Goal: Register for event/course

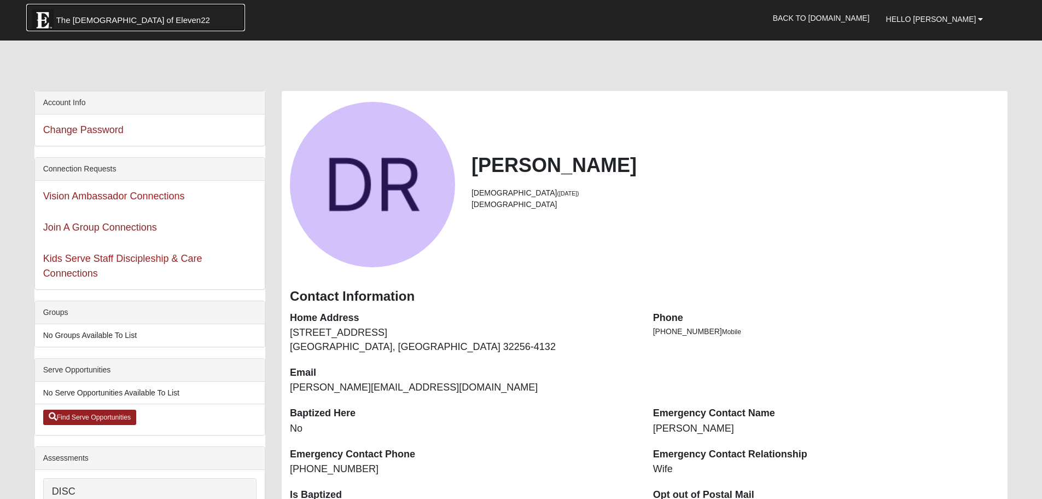
click at [69, 25] on span "The [DEMOGRAPHIC_DATA] of Eleven22" at bounding box center [133, 20] width 154 height 11
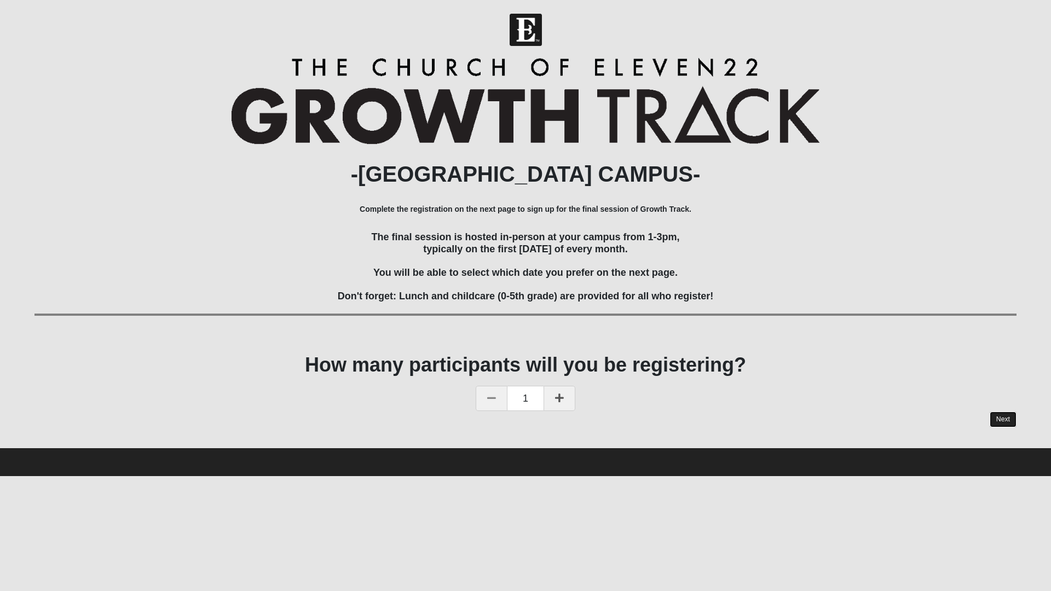
click at [1007, 420] on link "Next" at bounding box center [1002, 420] width 27 height 16
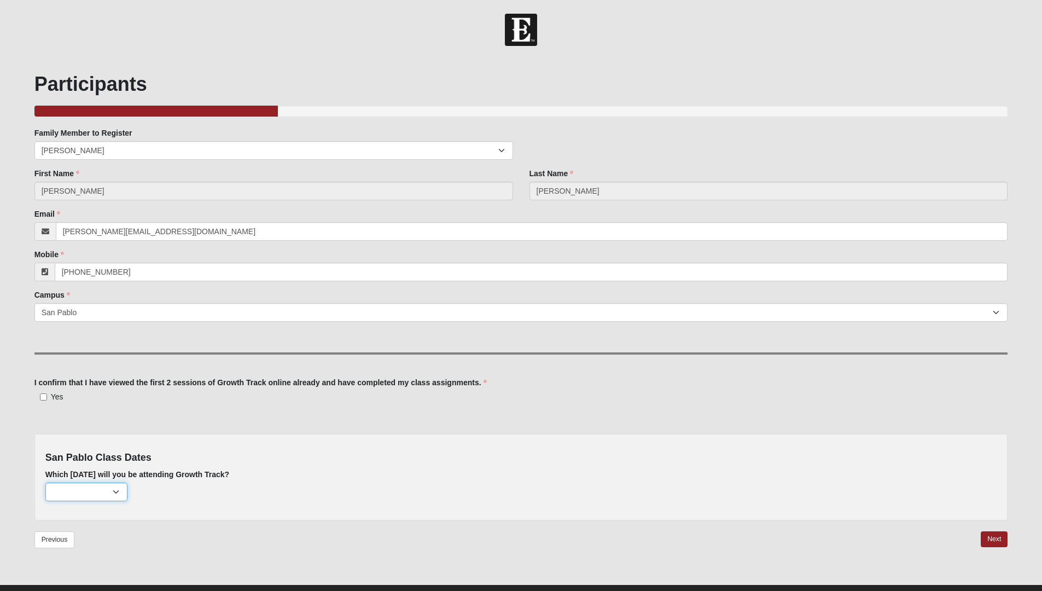
click at [113, 494] on select "October 5th (184 remaining) November 2nd (221 remaining) December 7th (222 rema…" at bounding box center [86, 492] width 82 height 19
select select "715"
click at [45, 483] on select "October 5th (184 remaining) November 2nd (221 remaining) December 7th (222 rema…" at bounding box center [86, 492] width 82 height 19
click at [987, 537] on link "Next" at bounding box center [994, 539] width 27 height 16
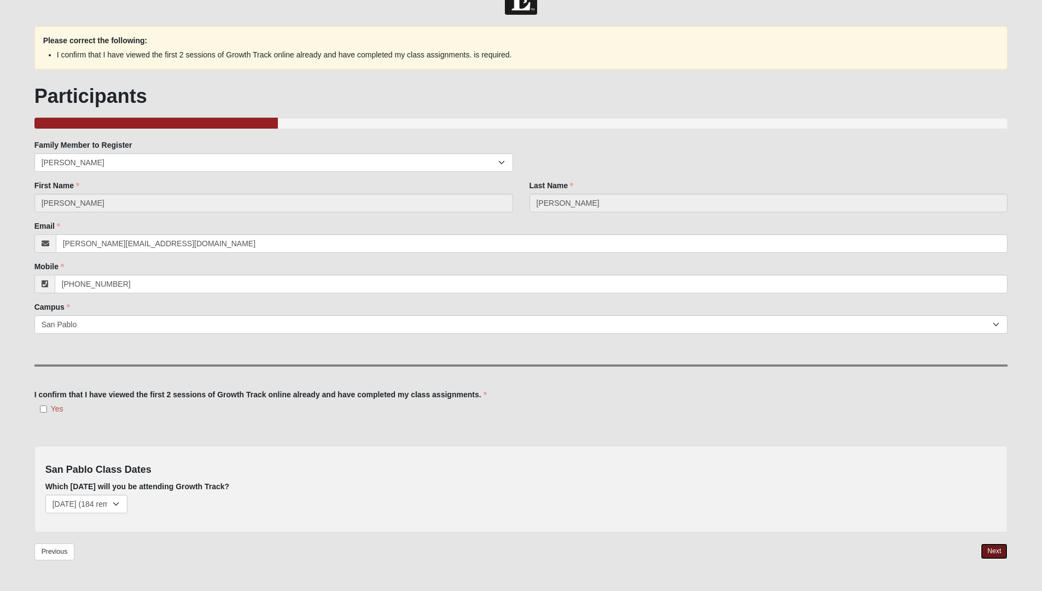
scroll to position [65, 0]
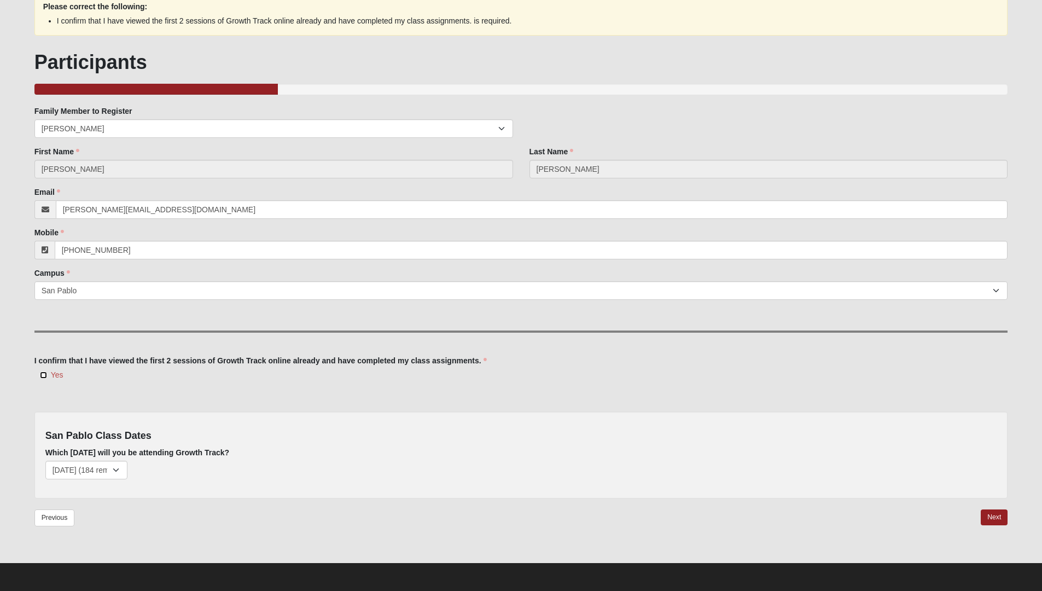
click at [45, 375] on input "Yes" at bounding box center [43, 375] width 7 height 7
checkbox input "true"
click at [991, 517] on link "Next" at bounding box center [994, 517] width 27 height 16
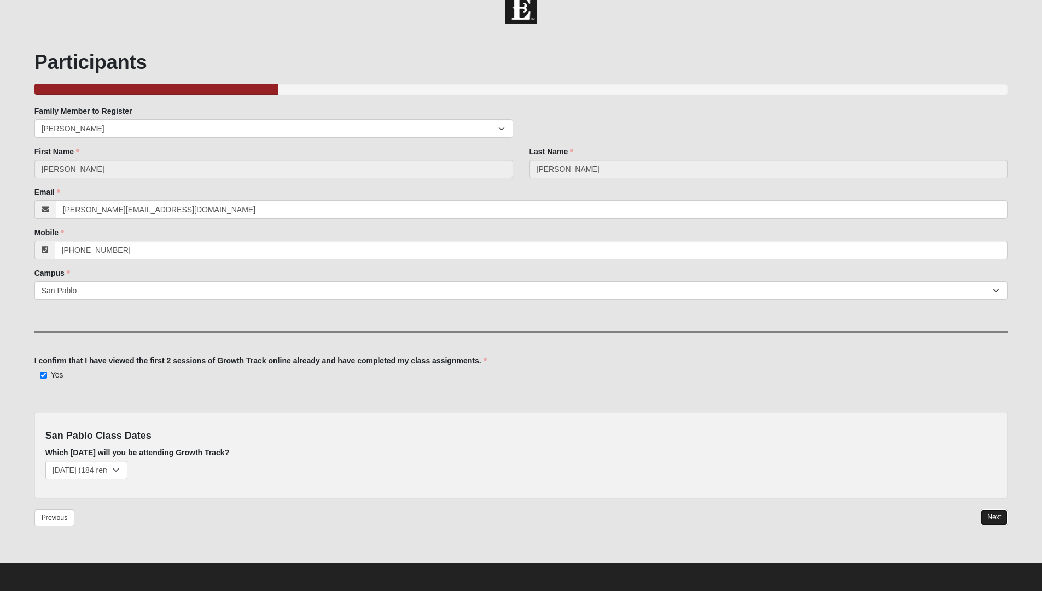
scroll to position [22, 0]
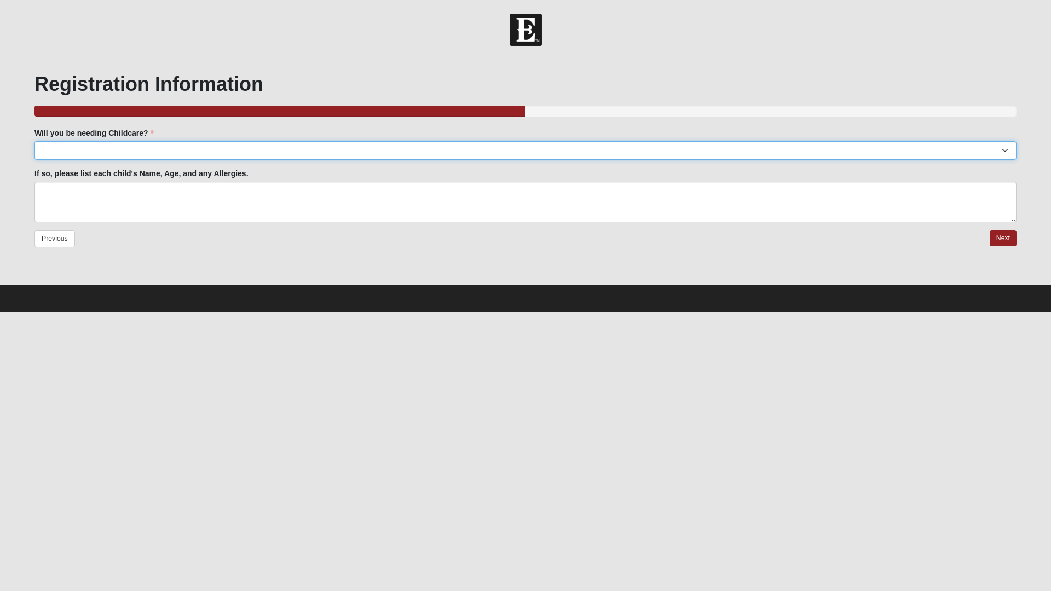
click at [53, 152] on select "Yes No" at bounding box center [525, 150] width 982 height 19
select select "No"
click at [34, 141] on select "Yes No" at bounding box center [525, 150] width 982 height 19
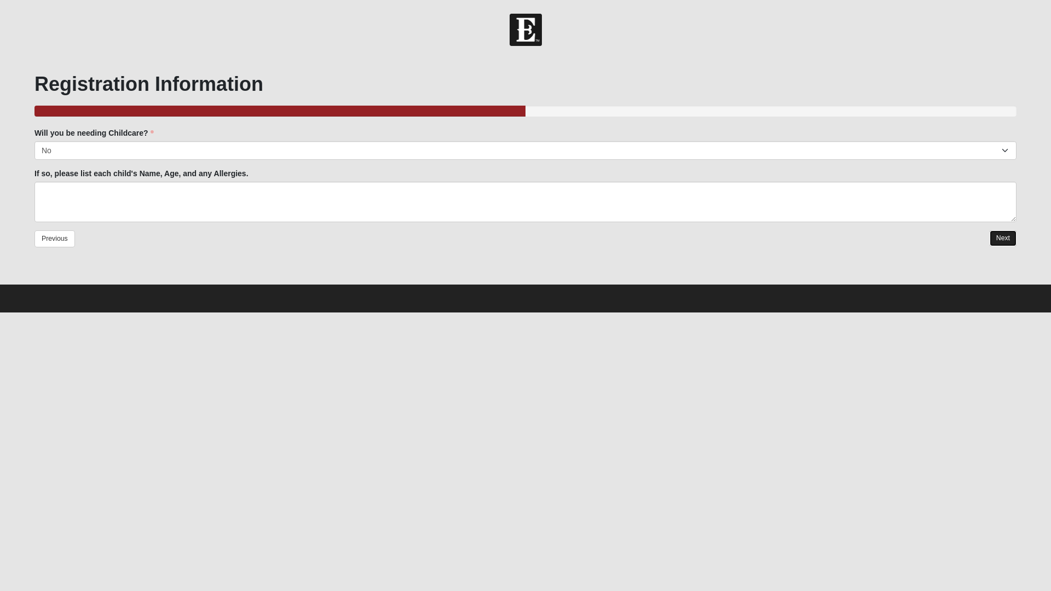
click at [995, 242] on link "Next" at bounding box center [1002, 238] width 27 height 16
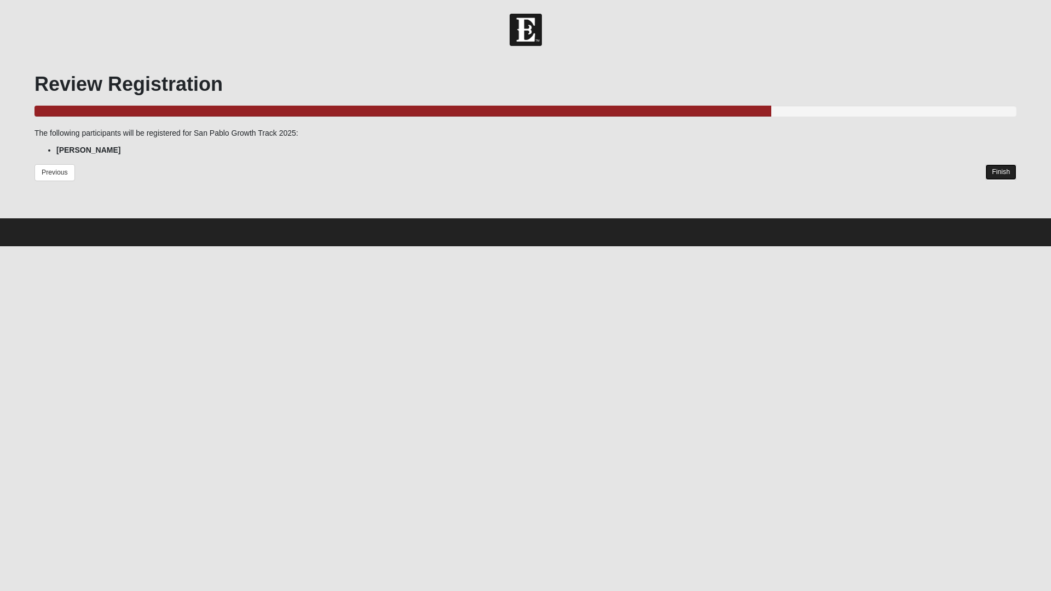
click at [992, 171] on link "Finish" at bounding box center [1000, 172] width 31 height 16
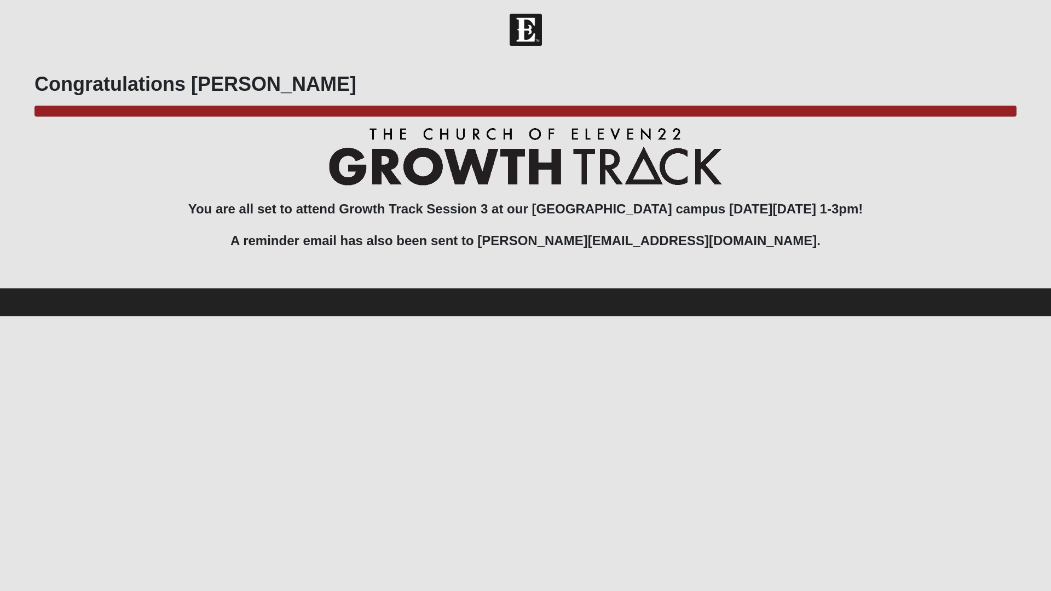
click at [911, 199] on h3 "You are all set to attend Growth Track Session 3 at our San Pablo campus on Sun…" at bounding box center [525, 196] width 982 height 137
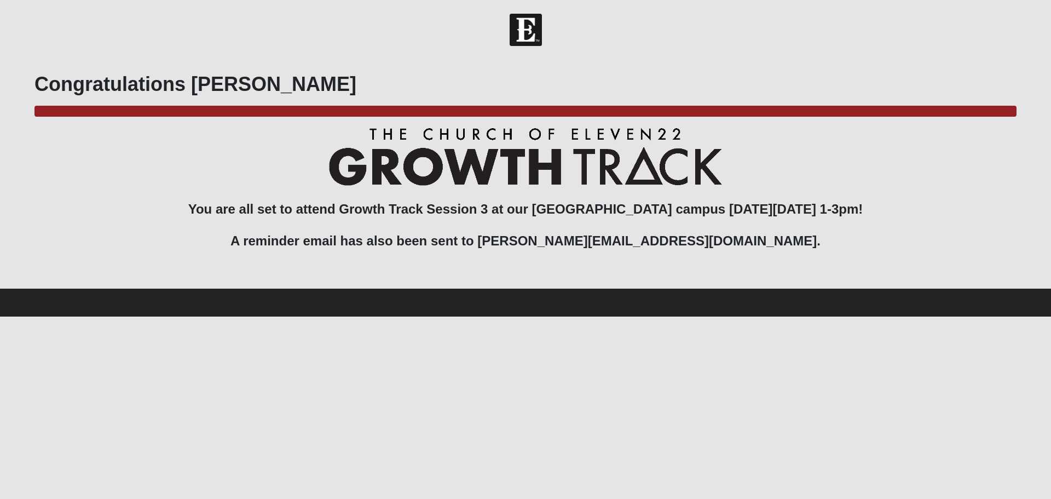
click at [651, 68] on div "Congratulations Daniel 100.0% Complete You are all set to attend Growth Track S…" at bounding box center [525, 172] width 998 height 230
